Goal: Check status: Check status

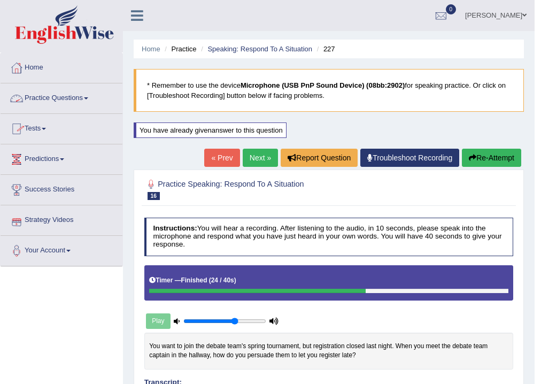
click at [44, 103] on link "Practice Questions" at bounding box center [62, 96] width 122 height 27
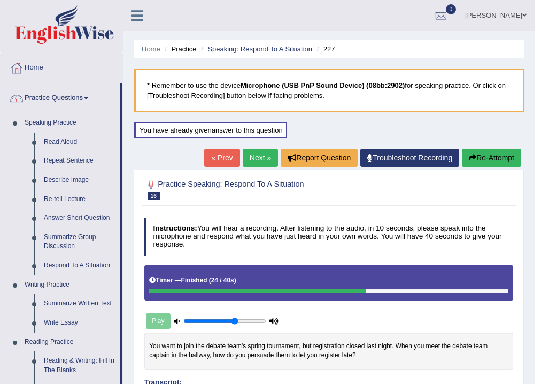
click at [49, 107] on link "Practice Questions" at bounding box center [60, 96] width 119 height 27
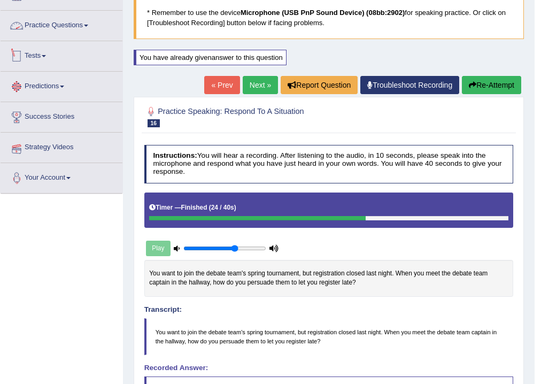
scroll to position [86, 0]
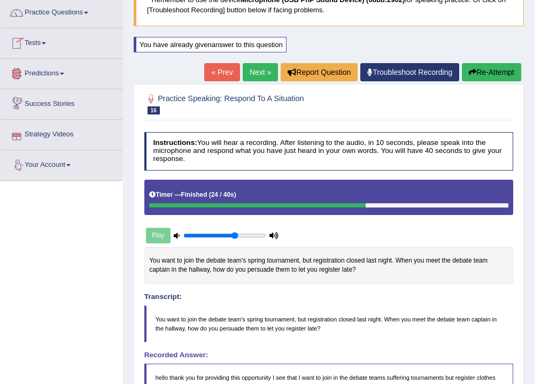
click at [45, 75] on link "Predictions" at bounding box center [62, 72] width 122 height 27
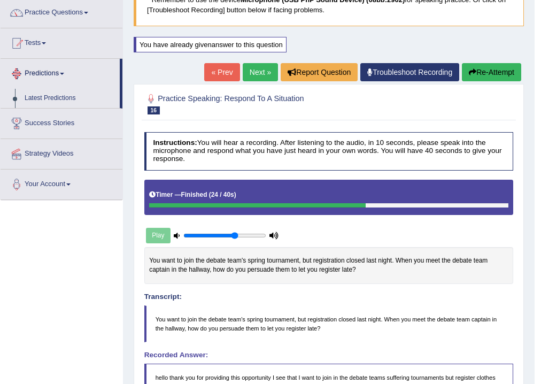
click at [46, 51] on link "Tests" at bounding box center [62, 41] width 122 height 27
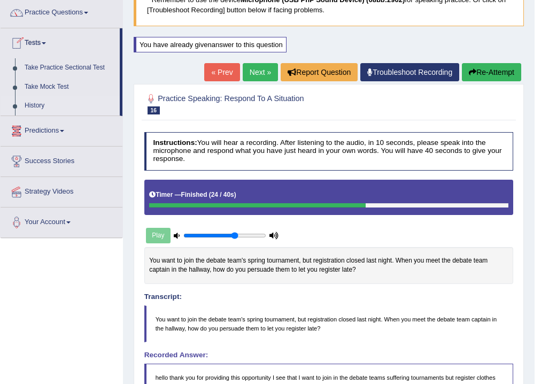
click at [38, 105] on link "History" at bounding box center [70, 105] width 100 height 19
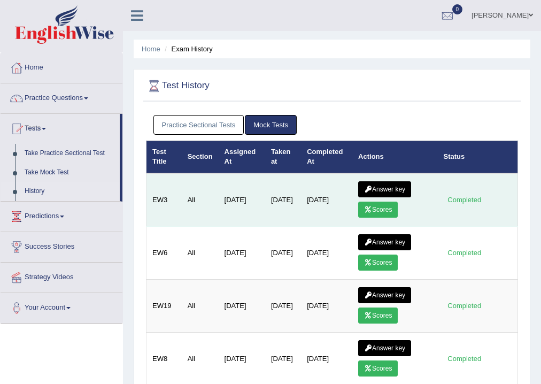
click at [385, 176] on td "Answer key Scores" at bounding box center [394, 199] width 85 height 53
click at [376, 210] on link "Scores" at bounding box center [378, 209] width 40 height 16
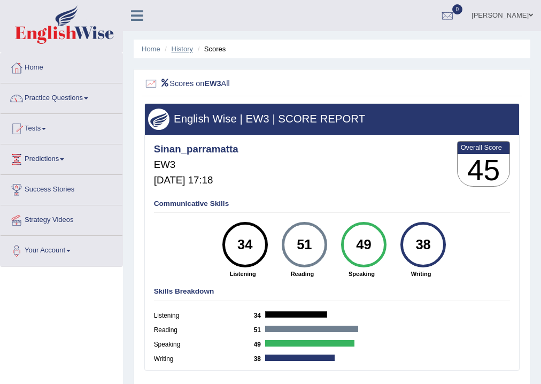
click at [175, 48] on link "History" at bounding box center [182, 49] width 21 height 8
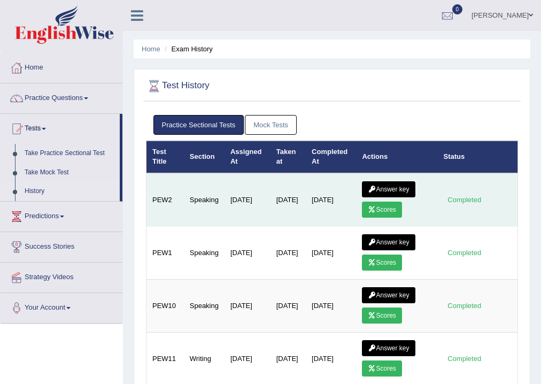
click at [381, 205] on link "Scores" at bounding box center [382, 209] width 40 height 16
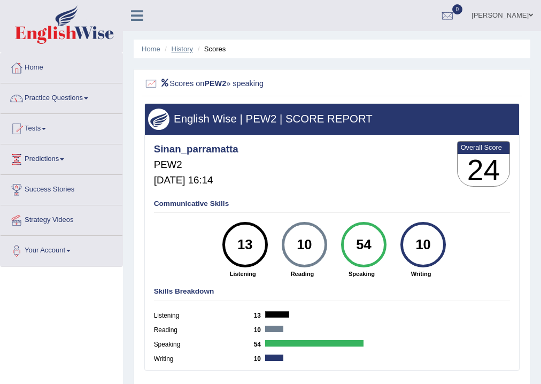
click at [182, 46] on link "History" at bounding box center [182, 49] width 21 height 8
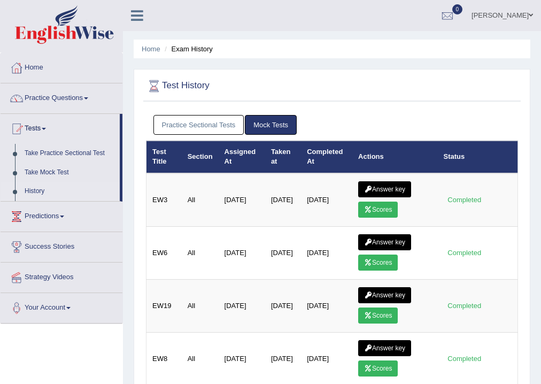
click at [186, 120] on link "Practice Sectional Tests" at bounding box center [198, 125] width 91 height 20
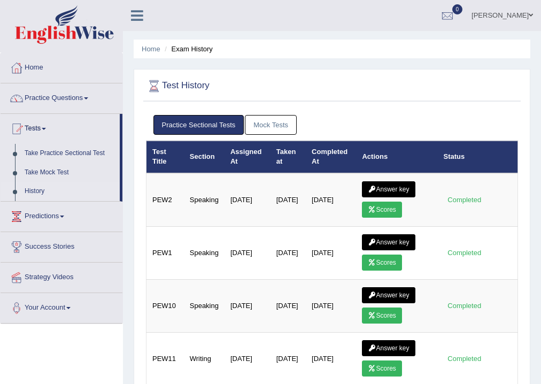
click at [276, 124] on link "Mock Tests" at bounding box center [271, 125] width 52 height 20
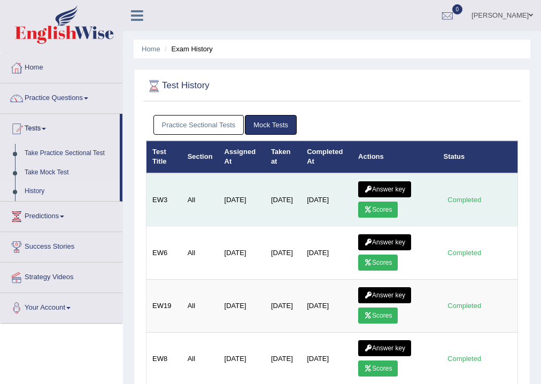
click at [373, 207] on link "Scores" at bounding box center [378, 209] width 40 height 16
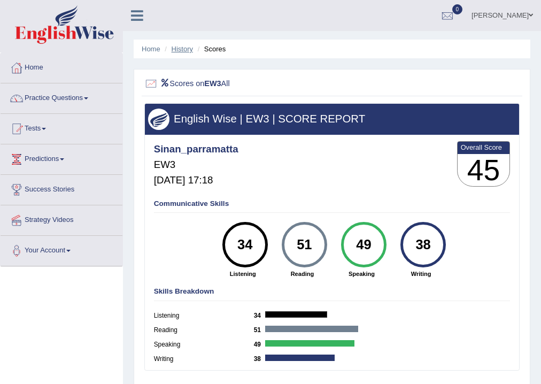
click at [181, 49] on link "History" at bounding box center [182, 49] width 21 height 8
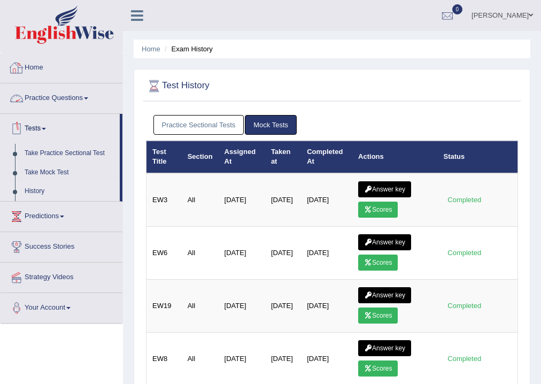
click at [37, 65] on link "Home" at bounding box center [62, 66] width 122 height 27
